Goal: Task Accomplishment & Management: Use online tool/utility

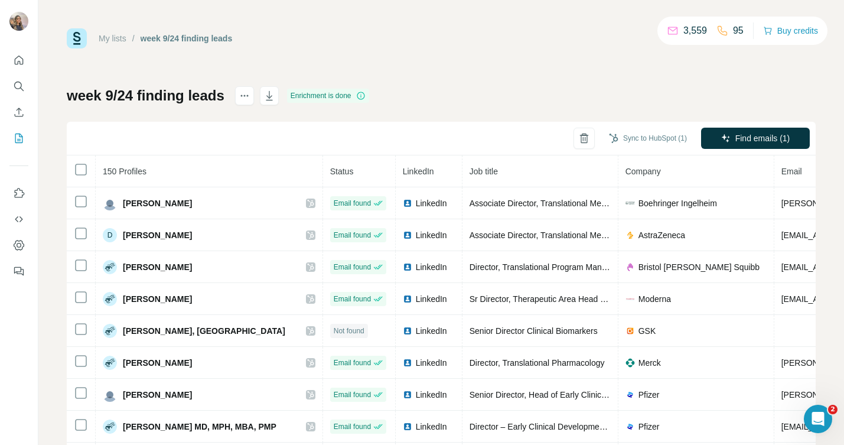
scroll to position [895, 0]
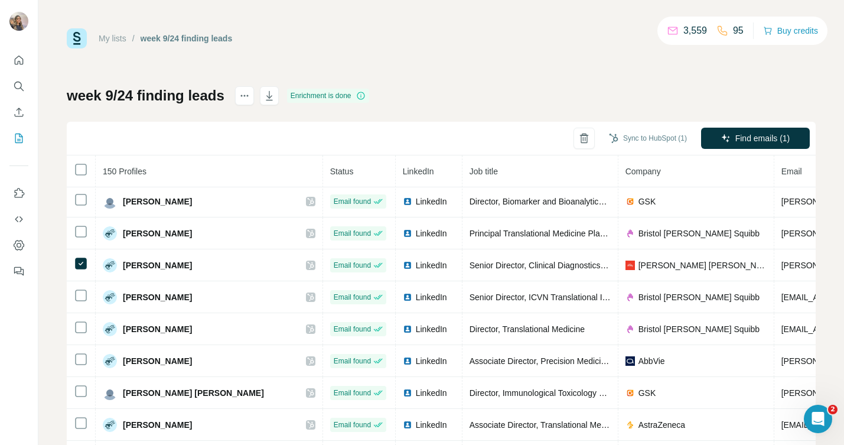
click at [438, 58] on div "My lists / week 9/24 finding leads 3,559 95 Buy credits week 9/24 finding leads…" at bounding box center [441, 247] width 749 height 439
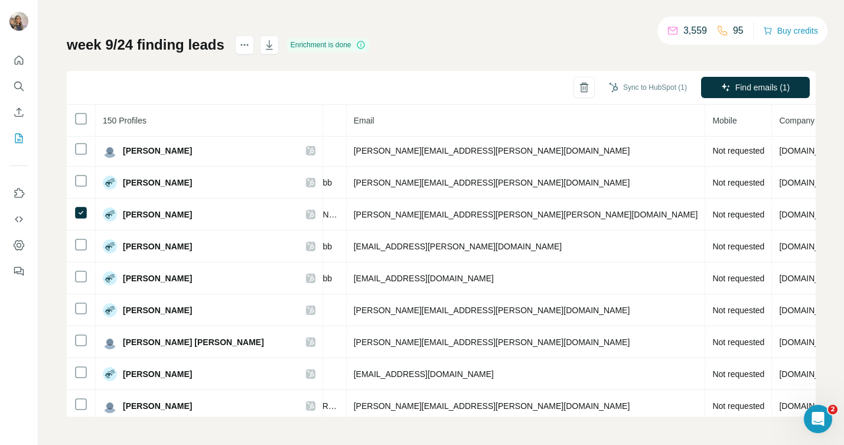
scroll to position [0, 0]
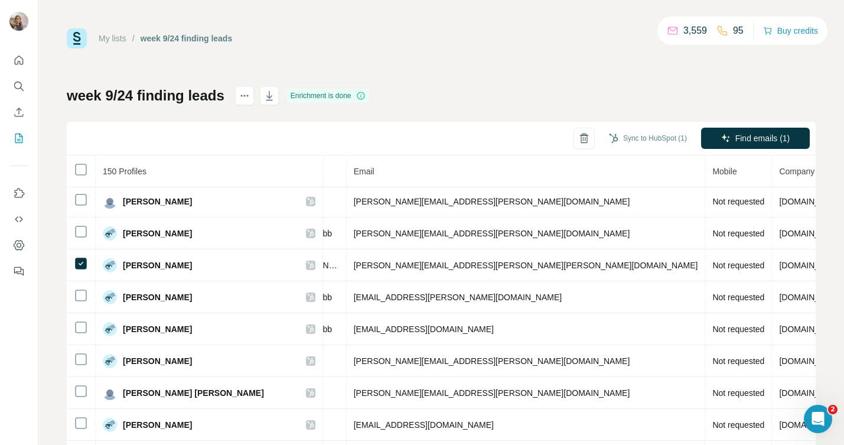
click at [331, 53] on div "My lists / week 9/24 finding leads 3,559 95 Buy credits week 9/24 finding leads…" at bounding box center [441, 247] width 749 height 439
click at [249, 92] on icon "actions" at bounding box center [245, 96] width 12 height 12
click at [533, 77] on div "My lists / week 9/24 finding leads 3,559 95 Buy credits week 9/24 finding leads…" at bounding box center [441, 247] width 749 height 439
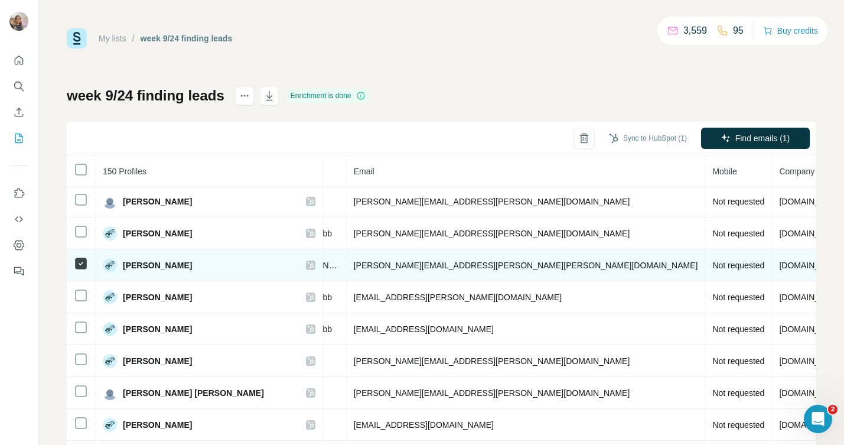
click at [74, 262] on icon at bounding box center [81, 263] width 14 height 14
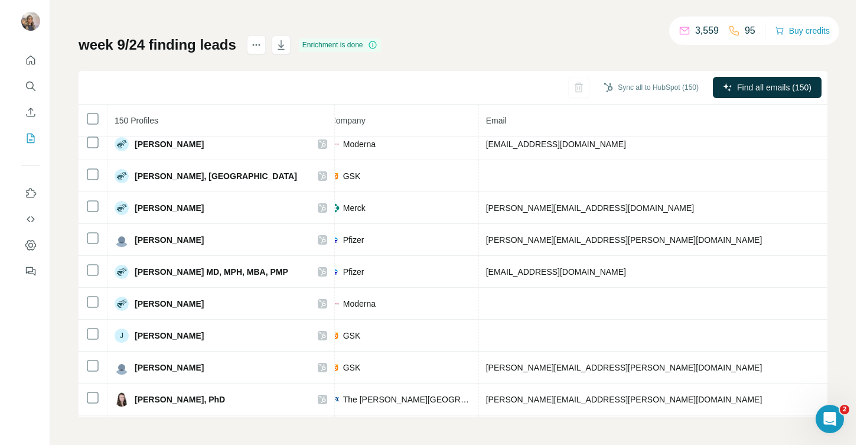
scroll to position [0, 307]
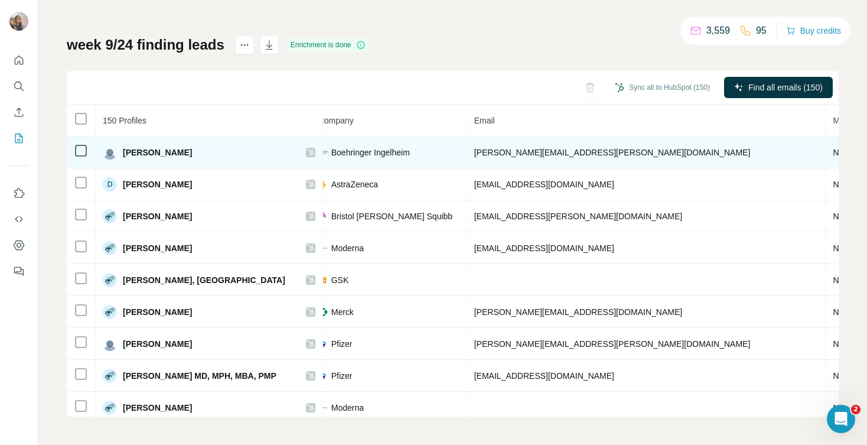
click at [209, 155] on div "[PERSON_NAME]" at bounding box center [209, 152] width 213 height 14
click at [307, 150] on icon at bounding box center [310, 152] width 7 height 9
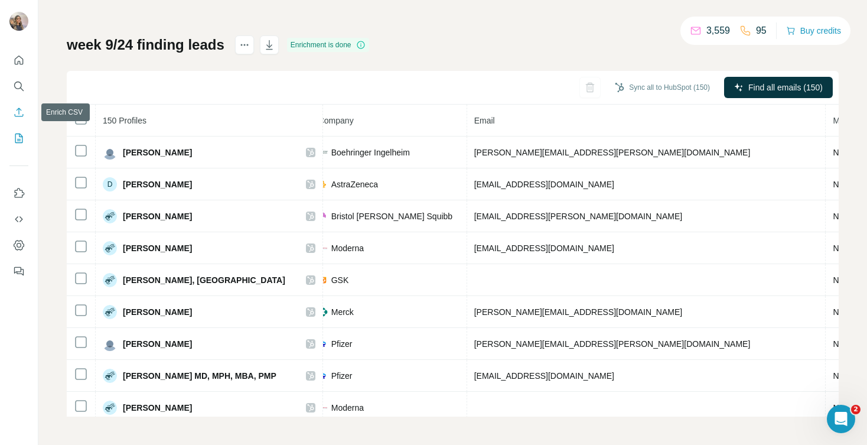
click at [17, 110] on icon "Enrich CSV" at bounding box center [19, 112] width 12 height 12
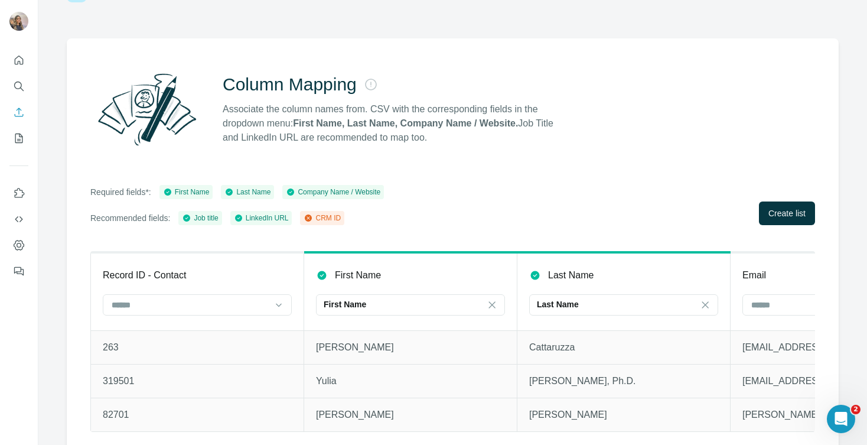
scroll to position [70, 0]
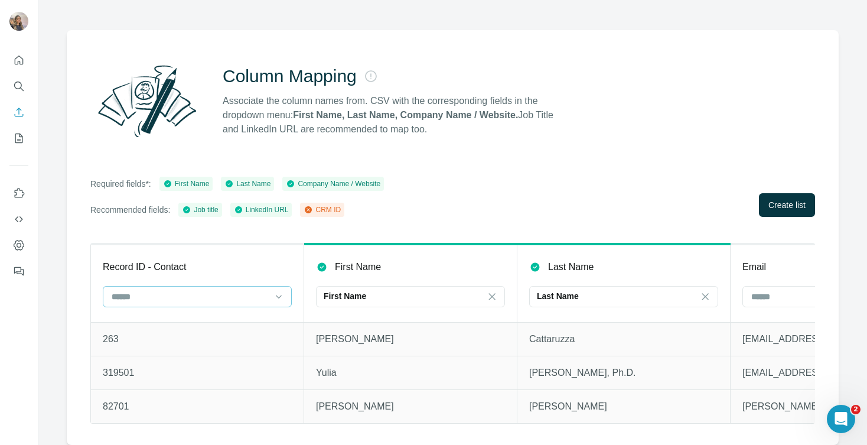
click at [211, 293] on input at bounding box center [189, 296] width 159 height 13
click at [206, 317] on div "CRM ID" at bounding box center [197, 314] width 169 height 12
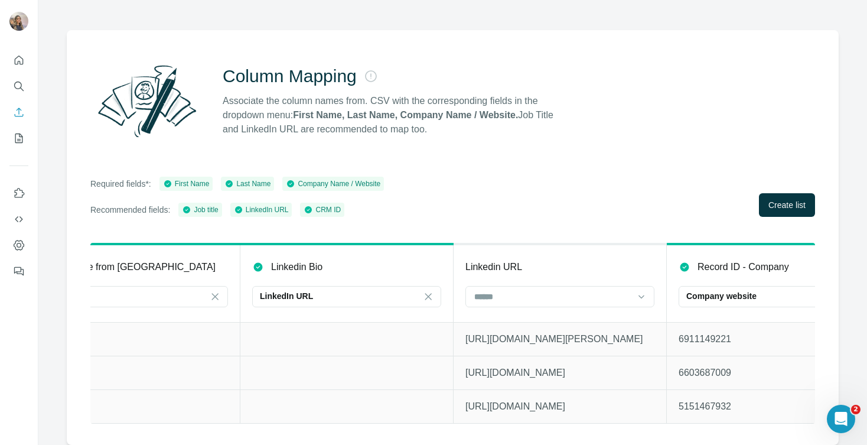
scroll to position [0, 1017]
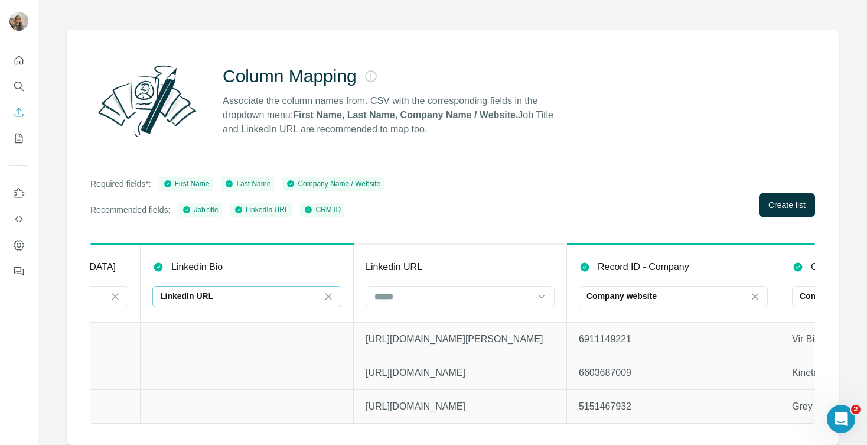
click at [311, 290] on div "LinkedIn URL" at bounding box center [239, 296] width 159 height 12
click at [309, 359] on td at bounding box center [247, 373] width 213 height 34
click at [330, 293] on icon at bounding box center [328, 296] width 6 height 6
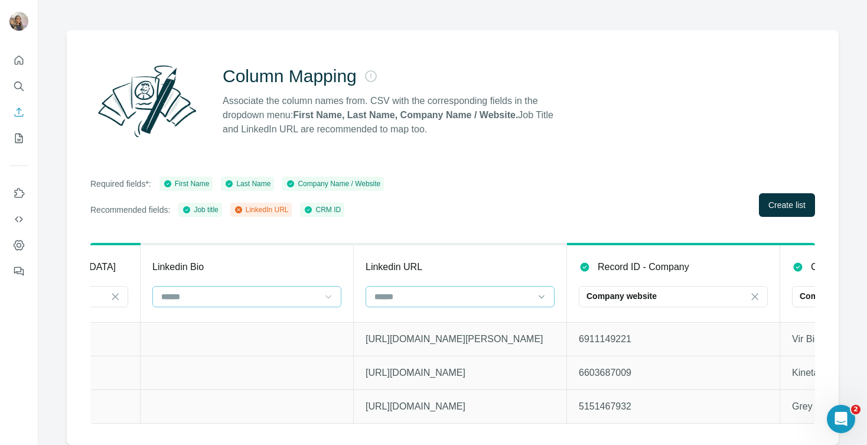
click at [411, 290] on input at bounding box center [452, 296] width 159 height 13
click at [424, 312] on p "LinkedIn URL" at bounding box center [401, 314] width 50 height 12
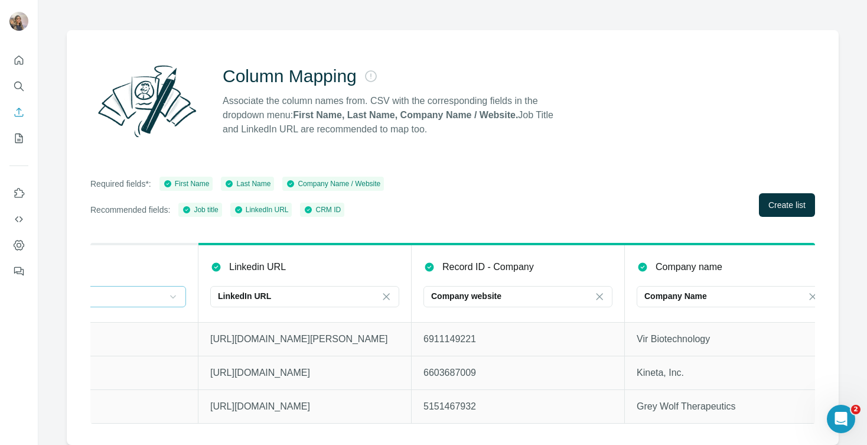
scroll to position [0, 1204]
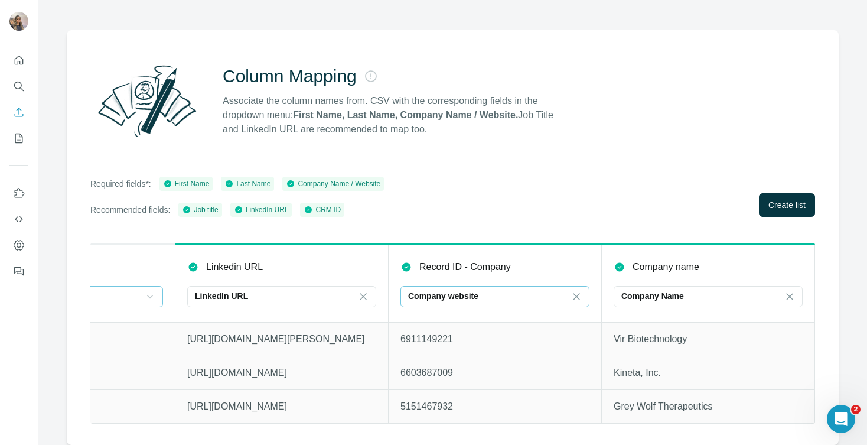
click at [428, 290] on p "Company website" at bounding box center [443, 296] width 70 height 12
click at [574, 293] on icon at bounding box center [577, 296] width 6 height 6
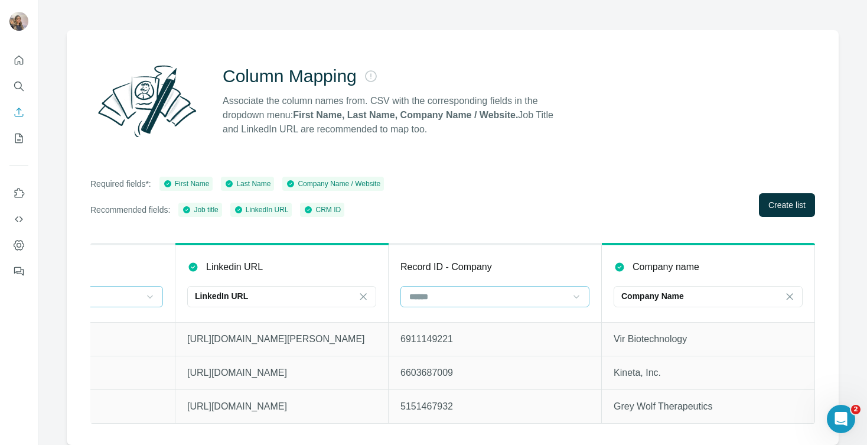
click at [540, 193] on div "Required fields*: First Name Last Name Company Name / Website Recommended field…" at bounding box center [452, 197] width 725 height 40
click at [769, 199] on span "Create list" at bounding box center [787, 205] width 37 height 12
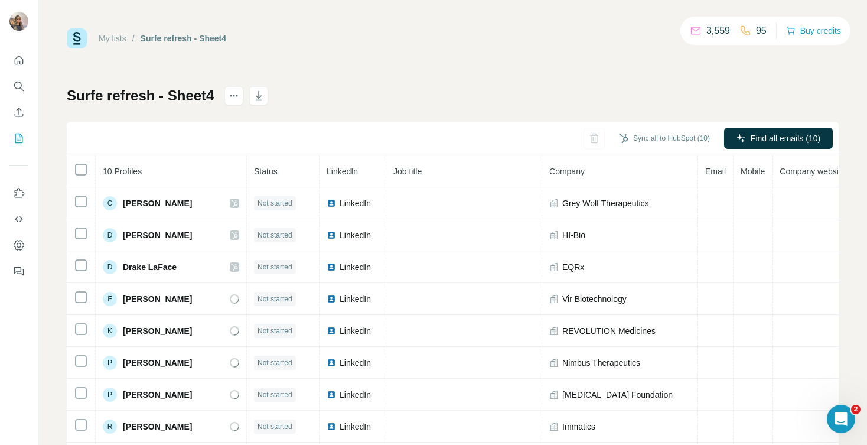
click at [307, 148] on div "Sync all to HubSpot (10) Find all emails (10)" at bounding box center [453, 139] width 772 height 34
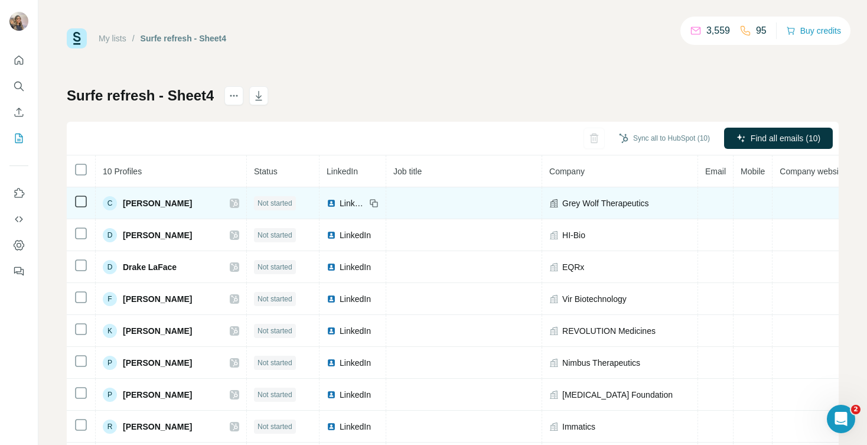
click at [268, 198] on span "Not started" at bounding box center [275, 203] width 35 height 11
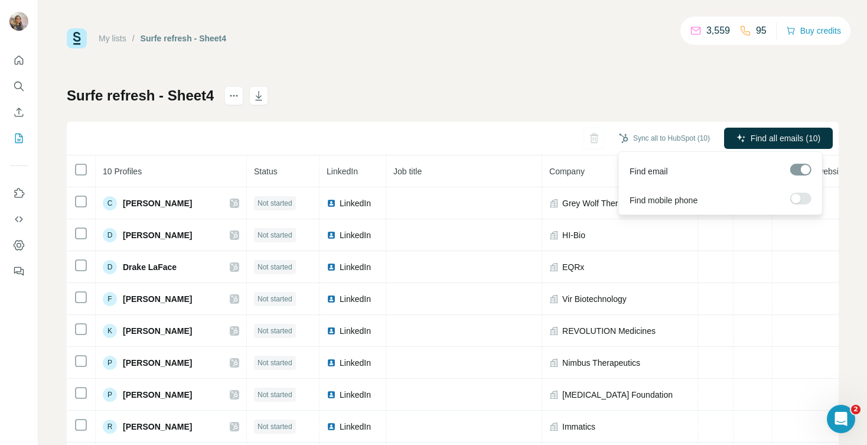
click at [812, 168] on div "Find email" at bounding box center [720, 168] width 198 height 29
click at [805, 168] on div at bounding box center [800, 170] width 21 height 12
click at [793, 175] on div at bounding box center [800, 170] width 21 height 12
click at [774, 136] on span "Find all emails (10)" at bounding box center [786, 138] width 70 height 12
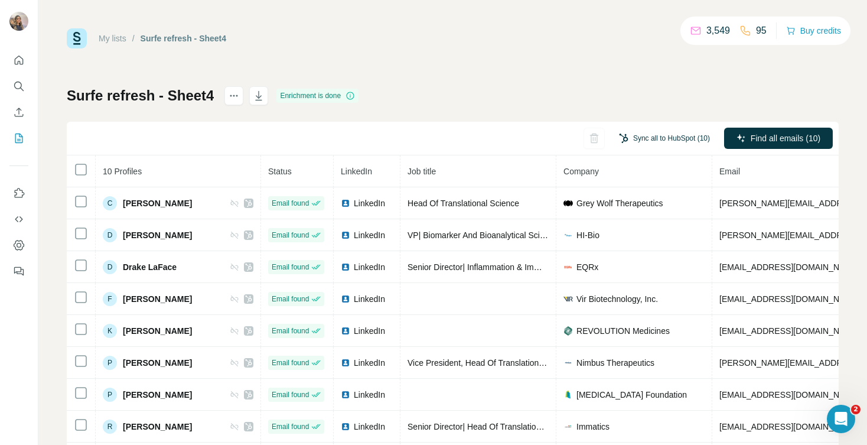
click at [665, 140] on button "Sync all to HubSpot (10)" at bounding box center [665, 138] width 108 height 18
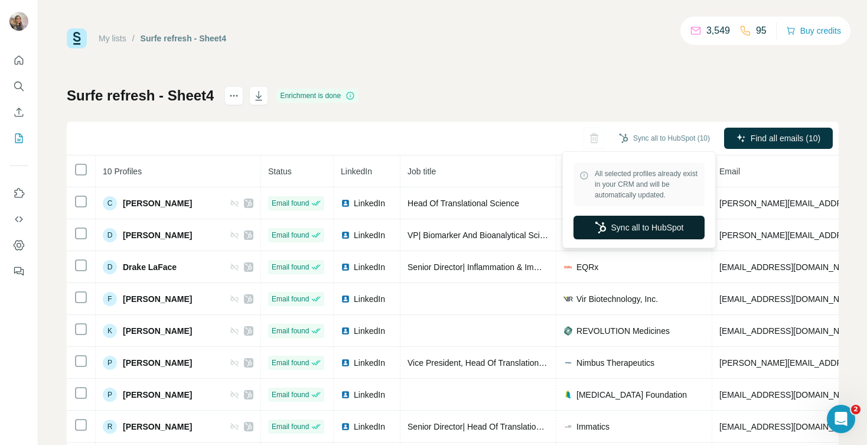
click at [652, 229] on button "Sync all to HubSpot" at bounding box center [639, 228] width 131 height 24
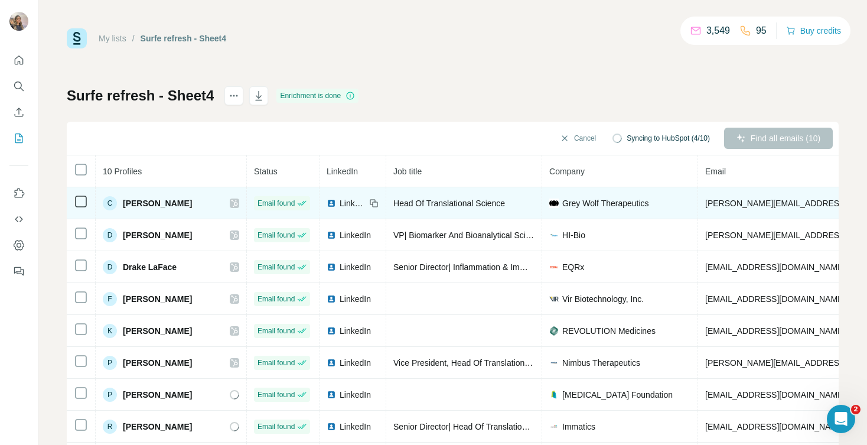
click at [231, 200] on icon at bounding box center [234, 203] width 6 height 7
click at [111, 202] on div "C" at bounding box center [110, 203] width 14 height 14
click at [231, 200] on icon at bounding box center [234, 203] width 6 height 7
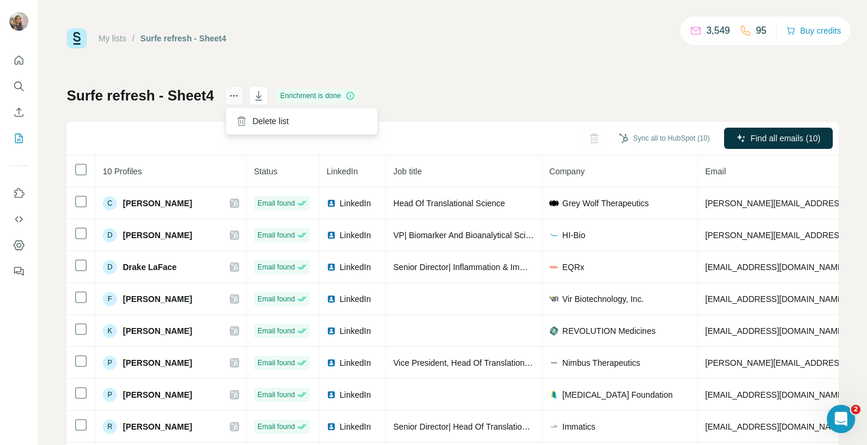
click at [238, 96] on icon "actions" at bounding box center [237, 96] width 2 height 2
click at [234, 50] on div "My lists / Surfe refresh - Sheet4 3,549 95 Buy credits Surfe refresh - Sheet4 E…" at bounding box center [453, 247] width 772 height 439
click at [351, 96] on icon at bounding box center [350, 96] width 1 height 4
click at [18, 196] on icon "Use Surfe on LinkedIn" at bounding box center [19, 193] width 12 height 12
click at [22, 115] on icon "Enrich CSV" at bounding box center [19, 112] width 12 height 12
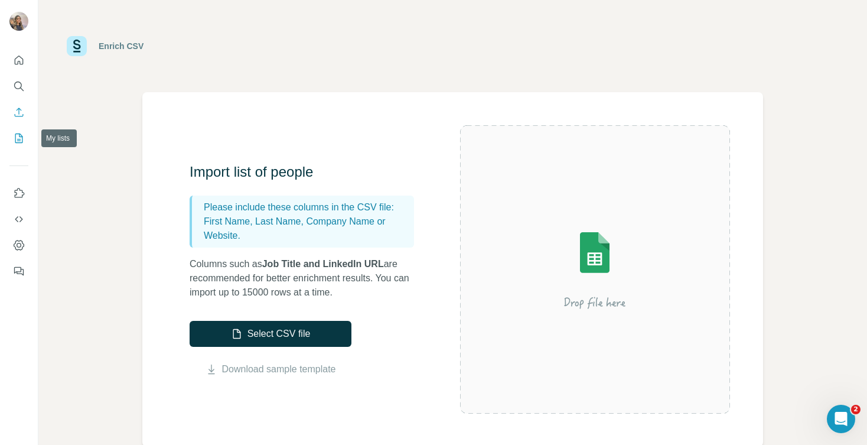
click at [21, 128] on button "My lists" at bounding box center [18, 138] width 19 height 21
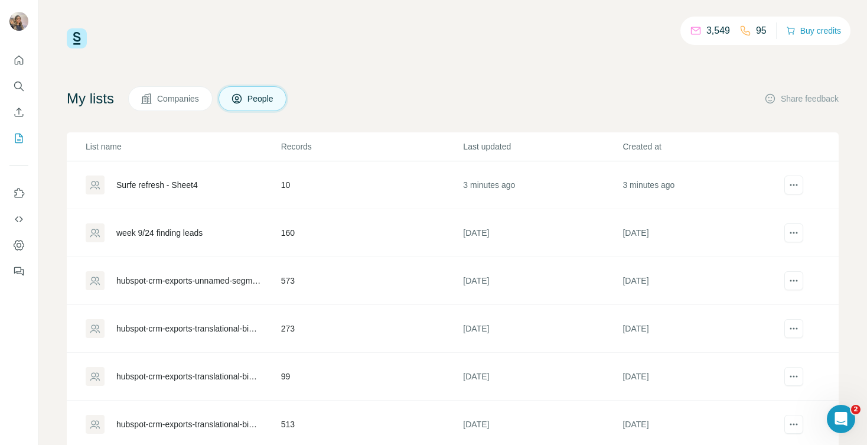
click at [252, 187] on div "Surfe refresh - Sheet4" at bounding box center [183, 184] width 194 height 19
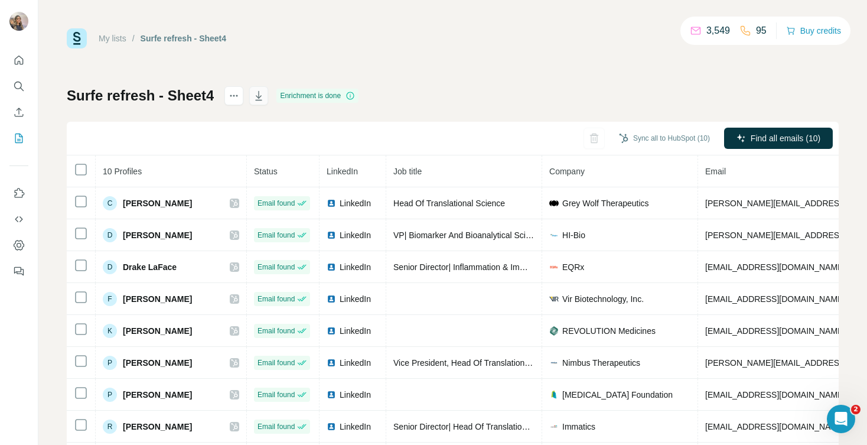
click at [266, 94] on button "button" at bounding box center [258, 95] width 19 height 19
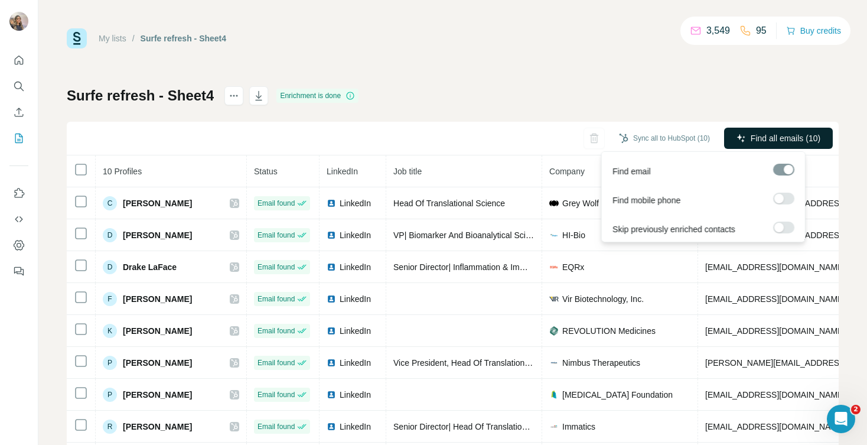
click at [751, 136] on span "Find all emails (10)" at bounding box center [786, 138] width 70 height 12
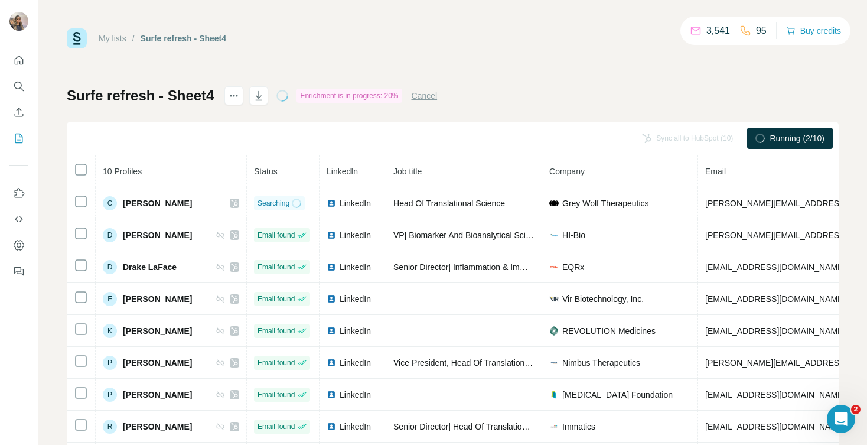
click at [787, 139] on span "Running (2/10)" at bounding box center [797, 138] width 55 height 12
click at [436, 97] on button "Cancel" at bounding box center [425, 96] width 26 height 12
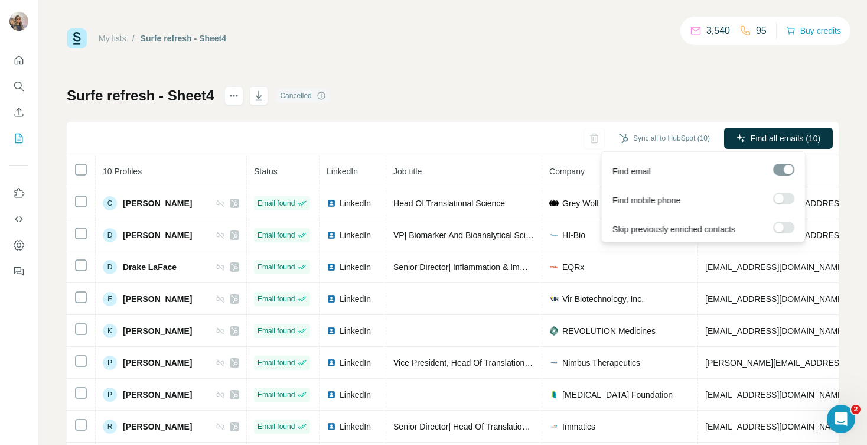
click at [795, 228] on div "Skip previously enriched contacts" at bounding box center [703, 226] width 198 height 29
click at [785, 228] on label at bounding box center [783, 228] width 21 height 12
click at [787, 172] on div at bounding box center [783, 170] width 21 height 12
click at [784, 200] on label at bounding box center [783, 199] width 21 height 12
click at [789, 138] on span "Find all emails & mobiles (10)" at bounding box center [765, 138] width 109 height 12
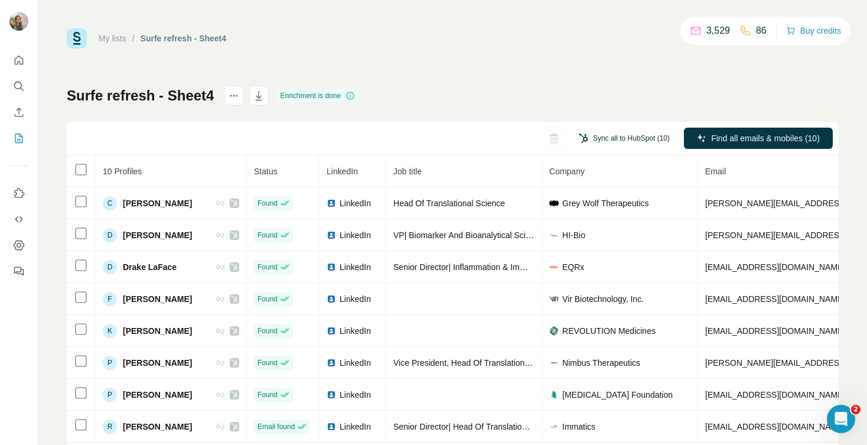
click at [597, 138] on button "Sync all to HubSpot (10)" at bounding box center [625, 138] width 108 height 18
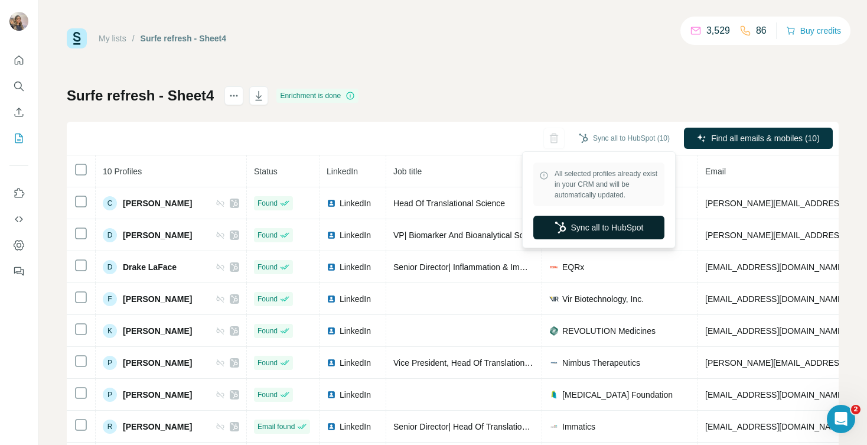
click at [589, 226] on button "Sync all to HubSpot" at bounding box center [598, 228] width 131 height 24
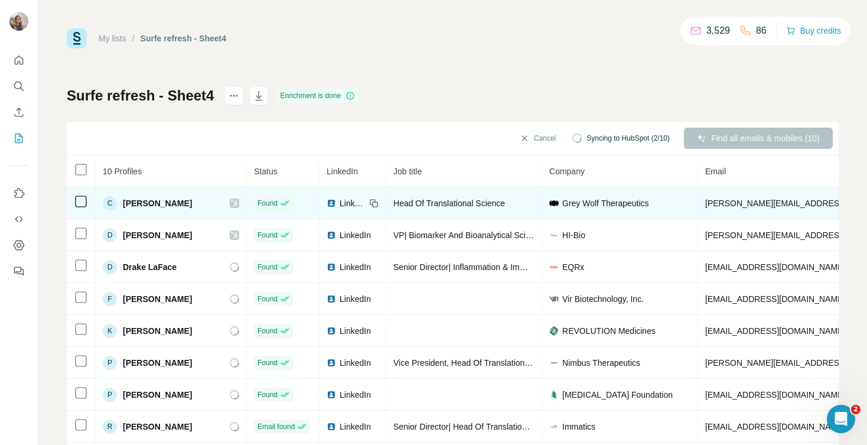
click at [226, 209] on div "C [PERSON_NAME]" at bounding box center [171, 203] width 136 height 14
click at [226, 208] on div "C [PERSON_NAME]" at bounding box center [171, 203] width 136 height 14
click at [231, 201] on icon at bounding box center [234, 202] width 7 height 9
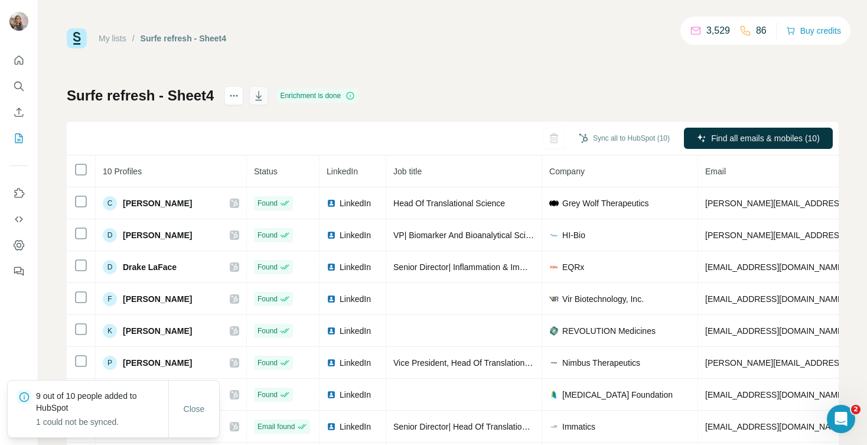
click at [257, 97] on icon "button" at bounding box center [259, 96] width 12 height 12
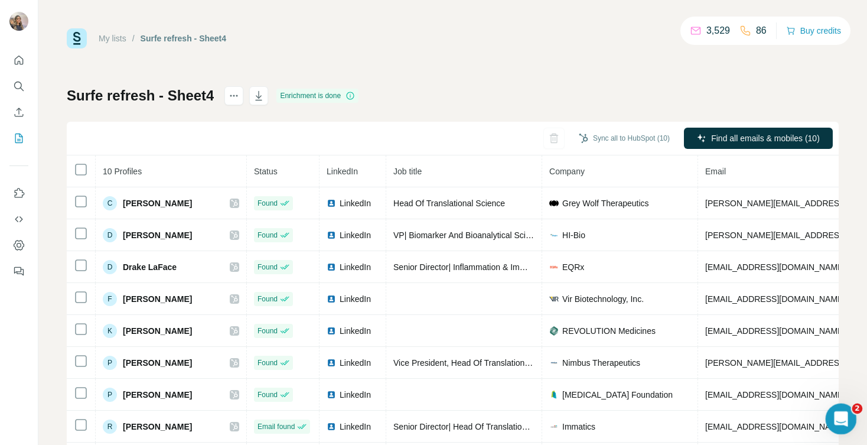
click at [837, 412] on icon "Open Intercom Messenger" at bounding box center [839, 417] width 19 height 19
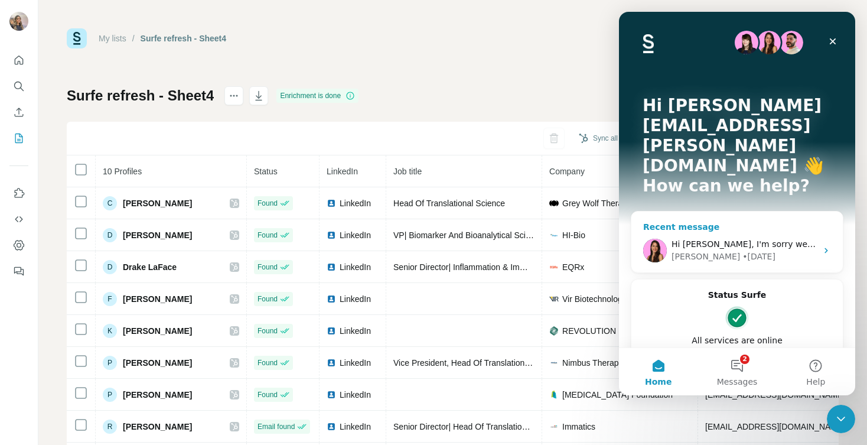
click at [743, 250] on div "• [DATE]" at bounding box center [759, 256] width 33 height 12
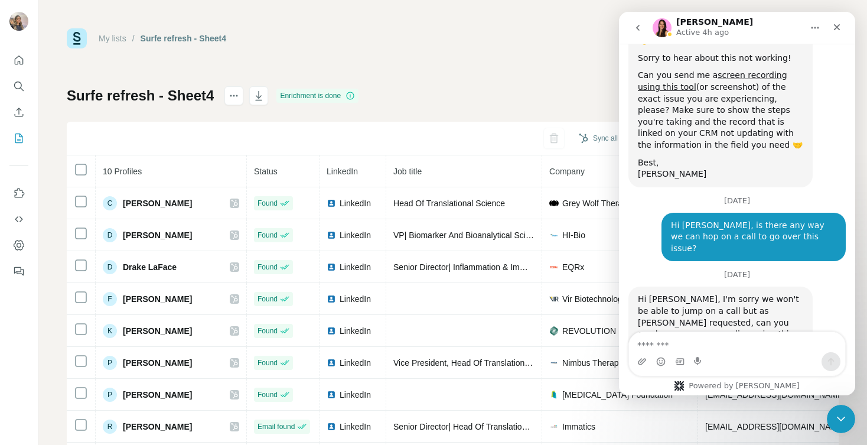
scroll to position [1945, 0]
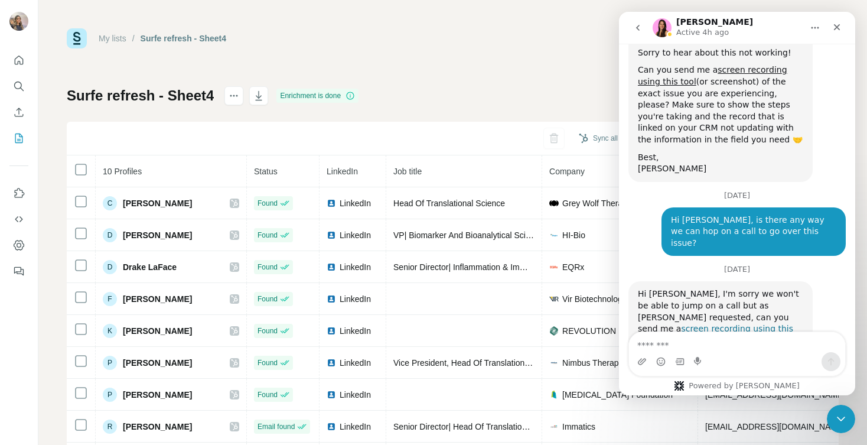
click at [730, 324] on link "screen recording using this tool" at bounding box center [715, 334] width 155 height 21
click at [733, 324] on link "screen recording using this tool" at bounding box center [715, 334] width 155 height 21
